Goal: Find specific page/section: Find specific page/section

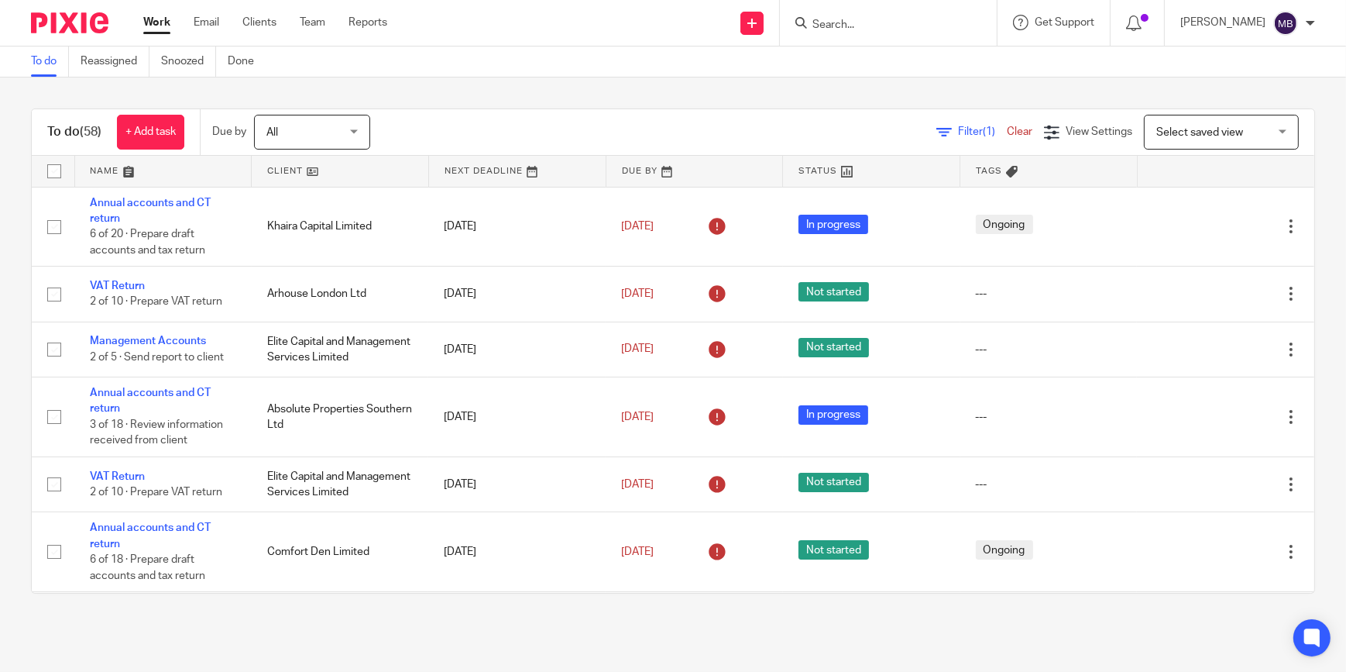
click at [901, 19] on input "Search" at bounding box center [880, 26] width 139 height 14
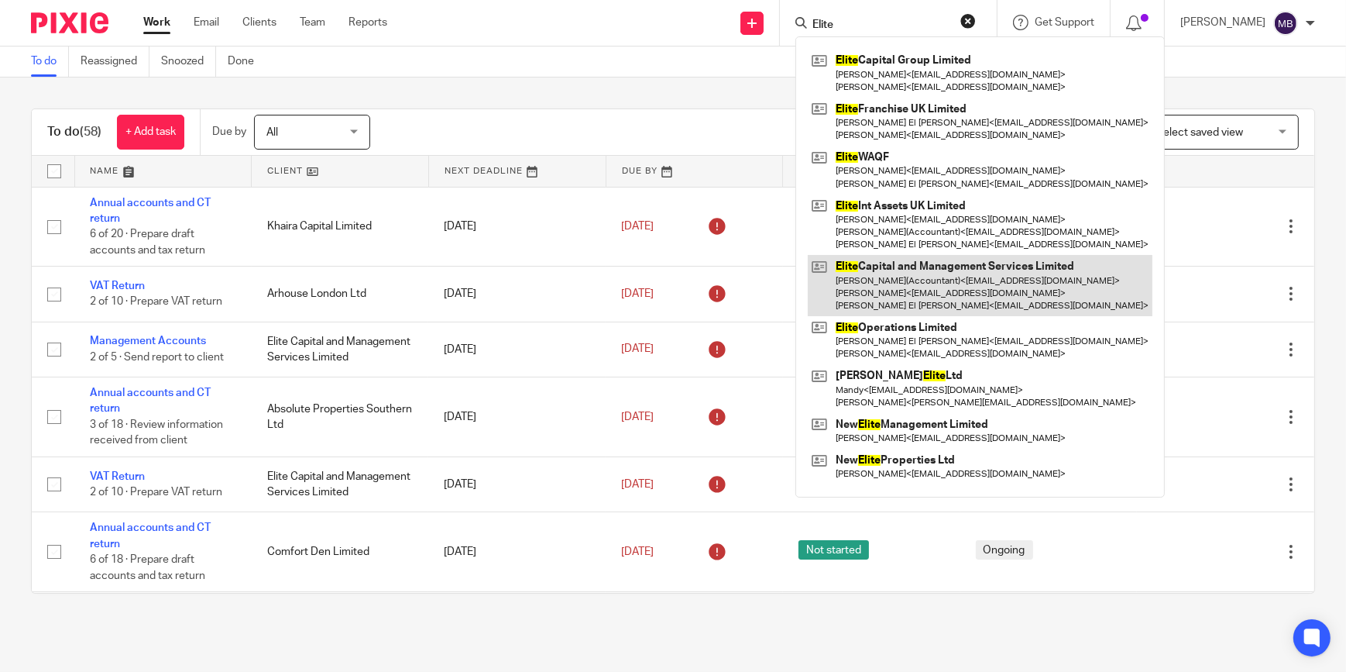
type input "Elite"
click at [902, 273] on link at bounding box center [980, 285] width 345 height 61
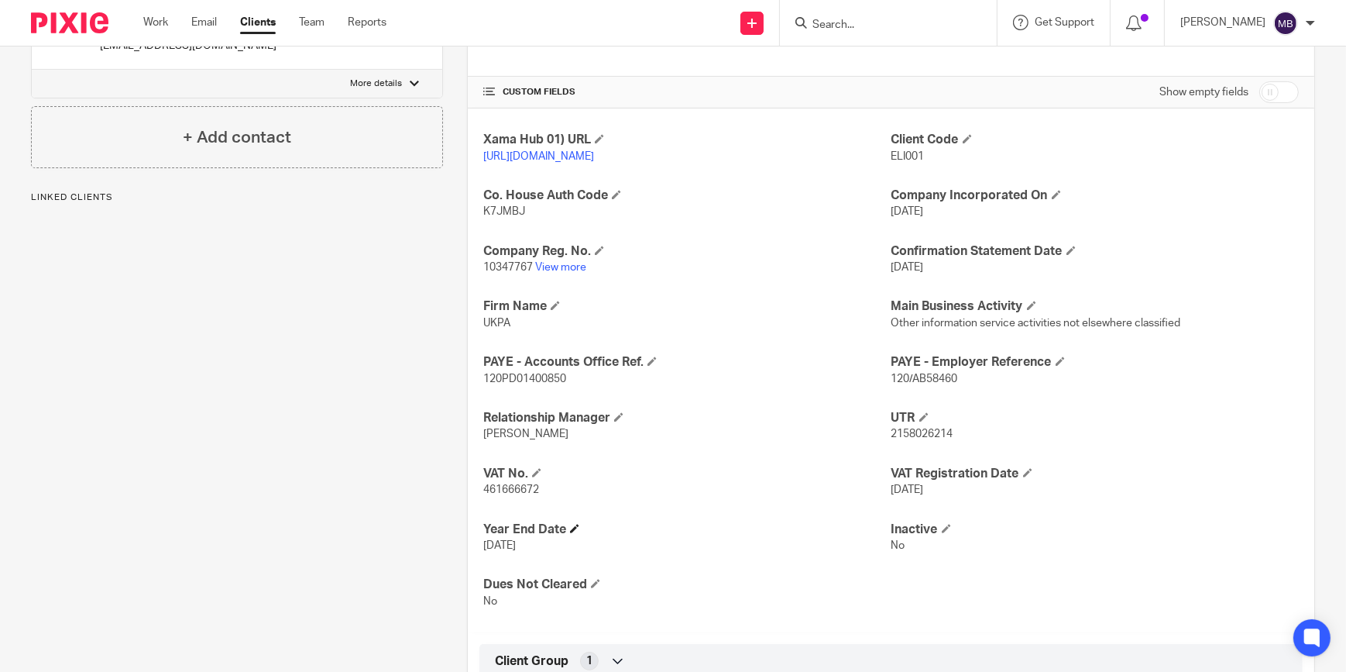
scroll to position [493, 0]
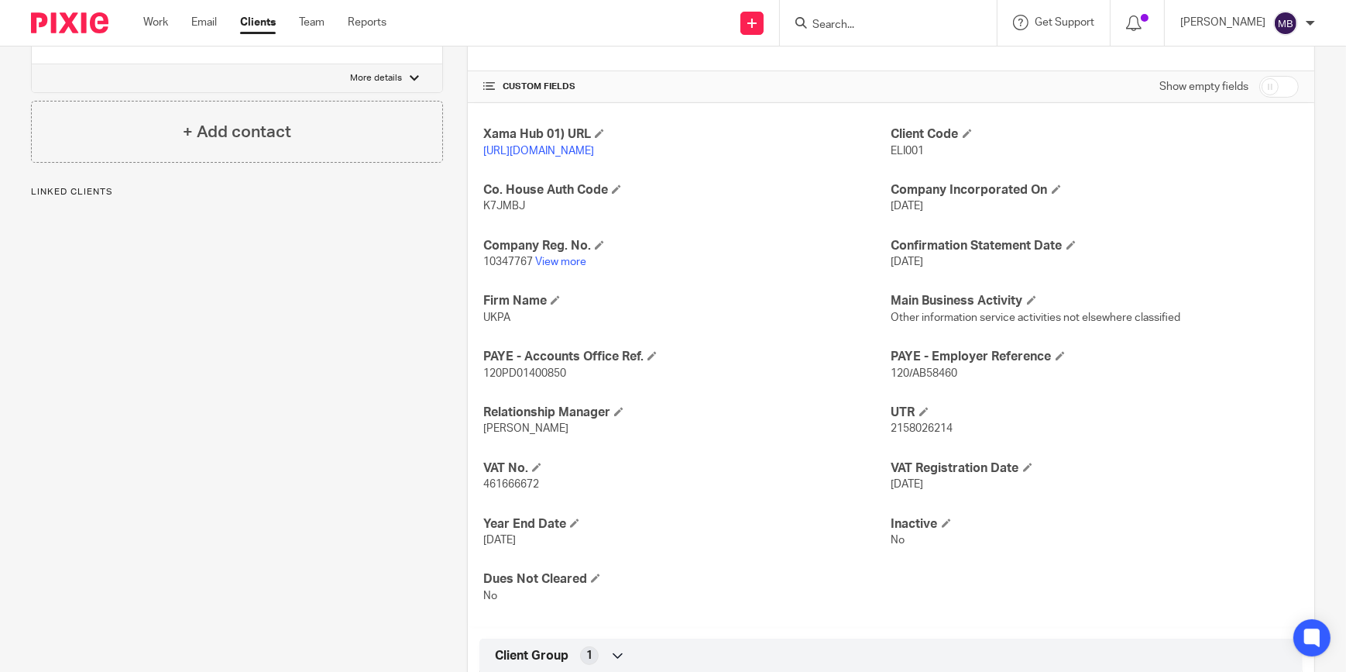
click at [520, 490] on p "461666672" at bounding box center [686, 483] width 407 height 15
copy span "461666672"
click at [696, 516] on div "Xama Hub 01) URL https://platform.xamatech.com/portal/crm/clients/d05354e0-6bdd…" at bounding box center [891, 365] width 847 height 524
